Goal: Transaction & Acquisition: Purchase product/service

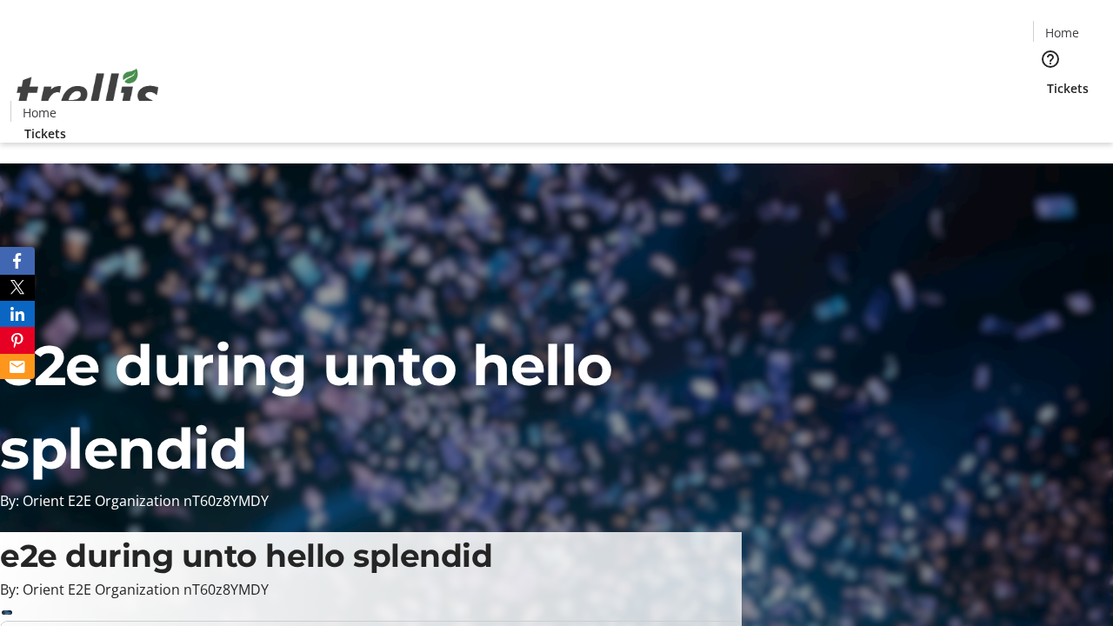
click at [1047, 79] on span "Tickets" at bounding box center [1068, 88] width 42 height 18
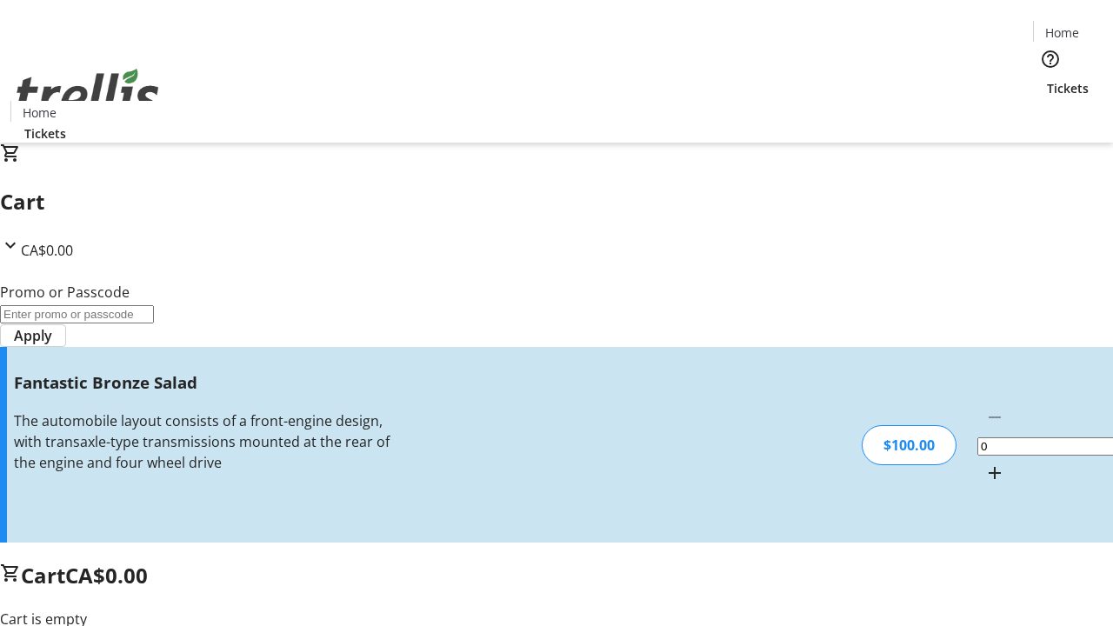
click at [984, 463] on mat-icon "Increment by one" at bounding box center [994, 473] width 21 height 21
type input "1"
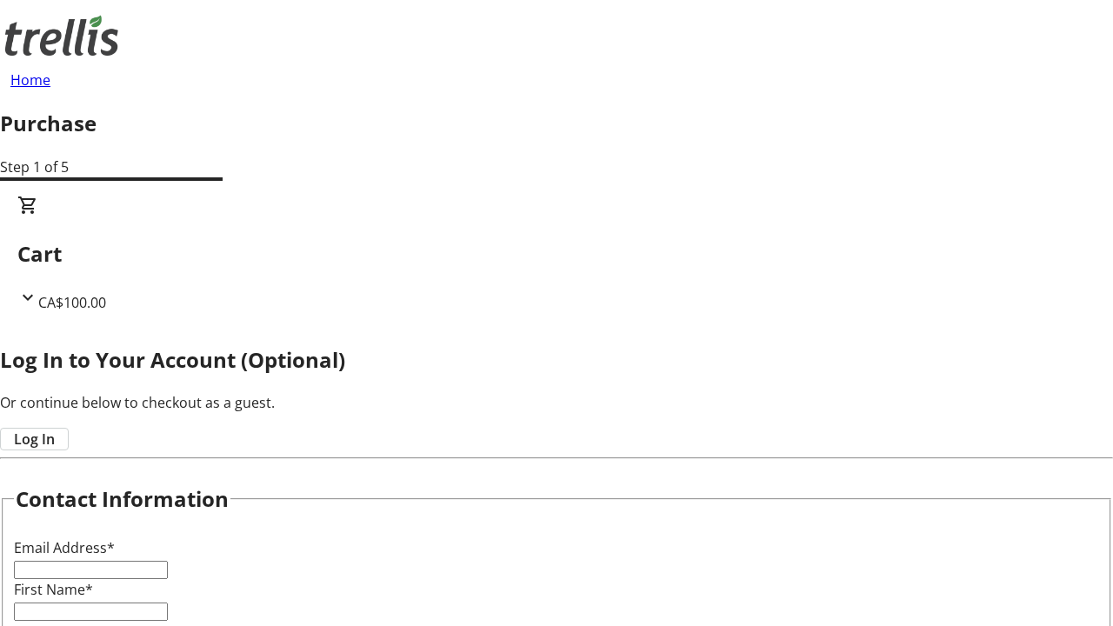
type input "FREE"
type input "[PERSON_NAME][EMAIL_ADDRESS][DOMAIN_NAME]"
type input "[PERSON_NAME]"
